Goal: Download file/media

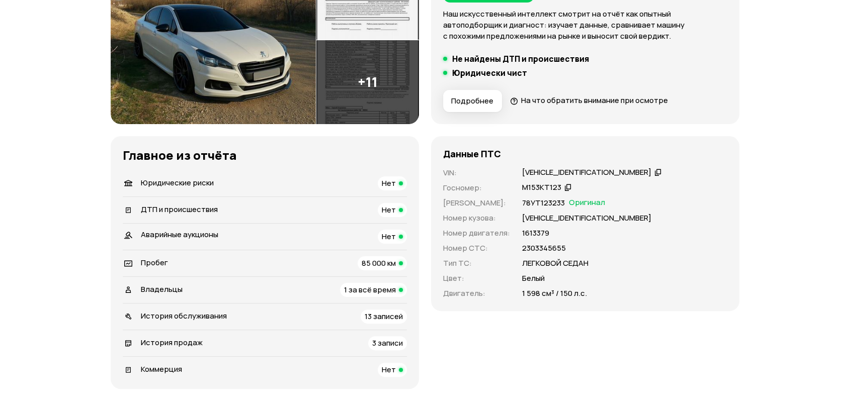
scroll to position [179, 0]
click at [654, 171] on icon at bounding box center [657, 173] width 7 height 10
click at [546, 176] on div "[VEHICLE_IDENTIFICATION_NUMBER]" at bounding box center [586, 173] width 129 height 11
copy div "[VEHICLE_IDENTIFICATION_NUMBER]"
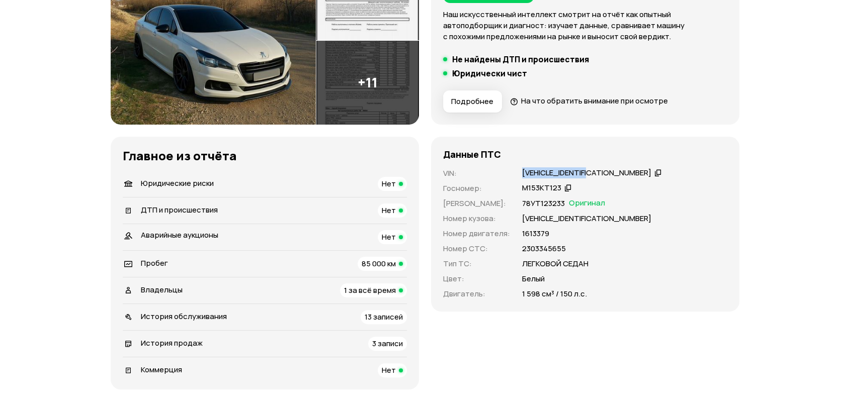
copy div "[VEHICLE_IDENTIFICATION_NUMBER]"
click at [564, 187] on icon at bounding box center [567, 188] width 7 height 10
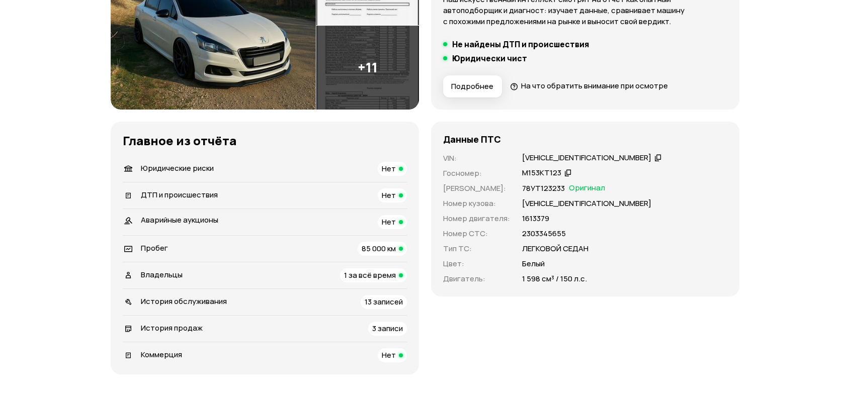
scroll to position [0, 0]
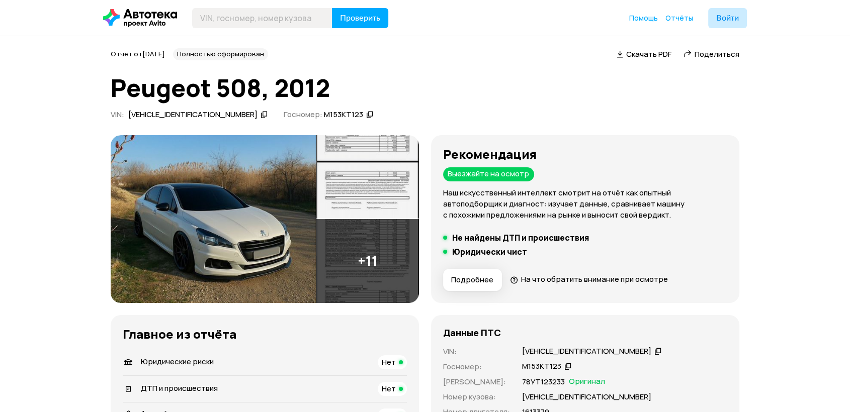
click at [658, 51] on span "Скачать PDF" at bounding box center [648, 54] width 45 height 11
